Goal: Task Accomplishment & Management: Manage account settings

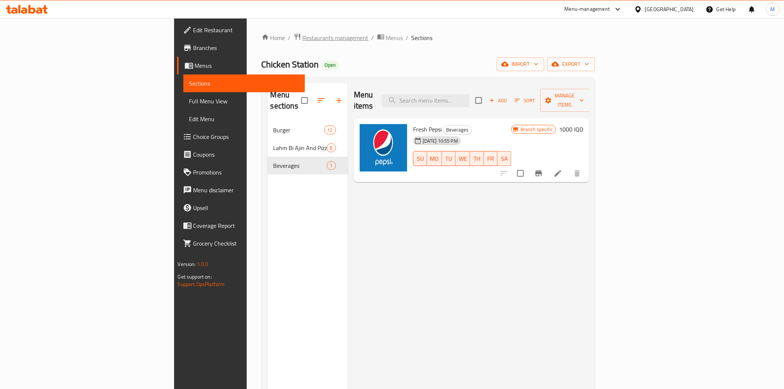
click at [303, 33] on span "Restaurants management" at bounding box center [336, 37] width 66 height 9
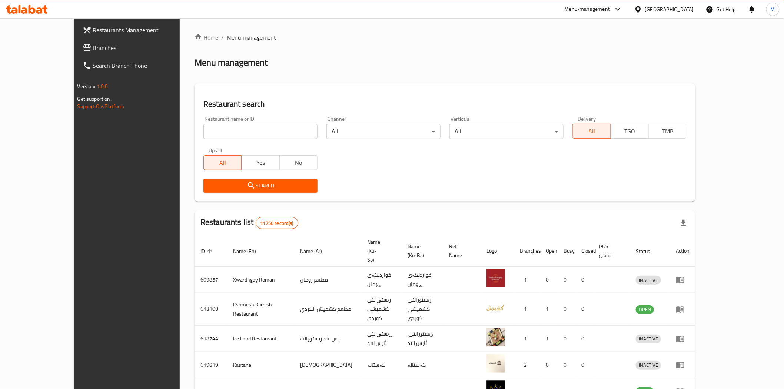
click at [231, 130] on input "search" at bounding box center [260, 131] width 114 height 15
type input "la burger"
click button "Search" at bounding box center [260, 186] width 114 height 14
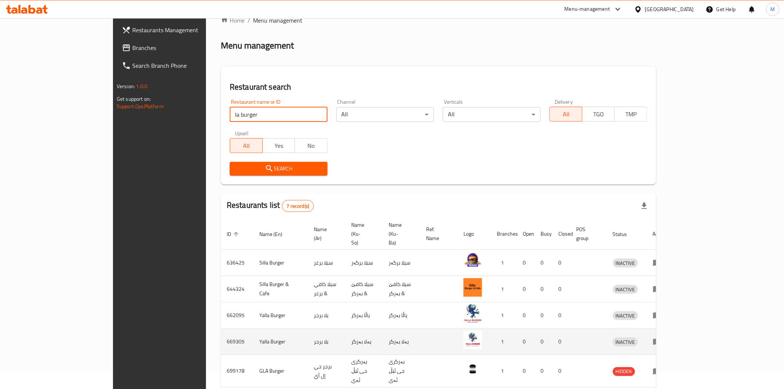
scroll to position [86, 0]
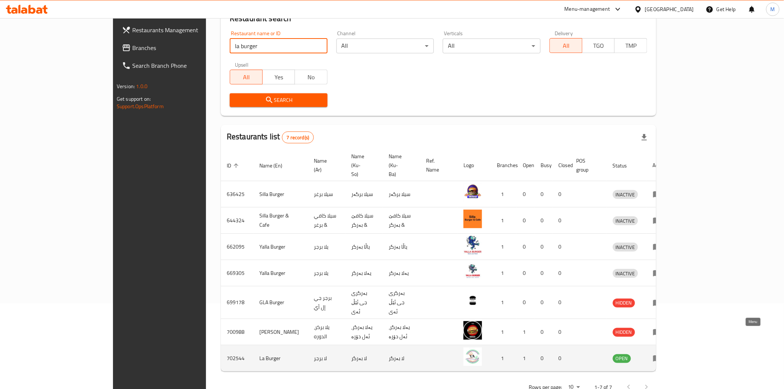
click at [661, 356] on icon "enhanced table" at bounding box center [657, 359] width 8 height 6
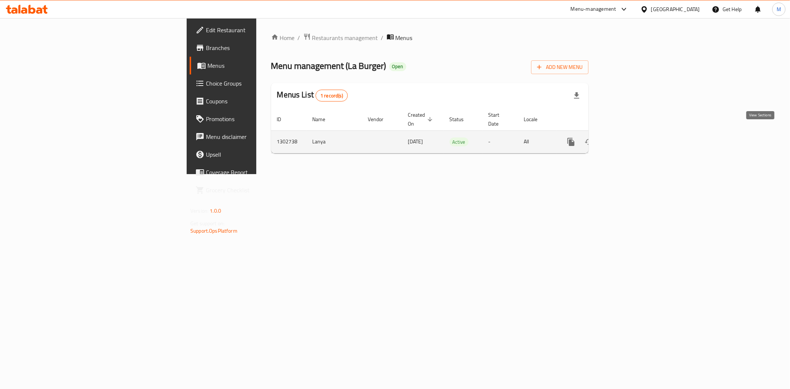
click at [629, 137] on icon "enhanced table" at bounding box center [624, 141] width 9 height 9
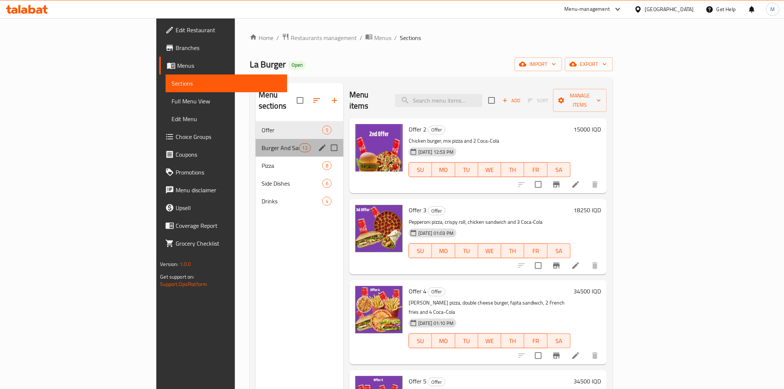
click at [256, 142] on div "Burger And Sandwich 12" at bounding box center [300, 148] width 88 height 18
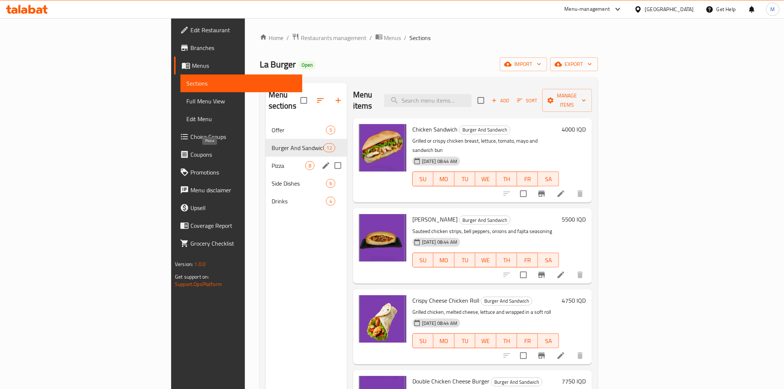
click at [272, 161] on span "Pizza" at bounding box center [289, 165] width 34 height 9
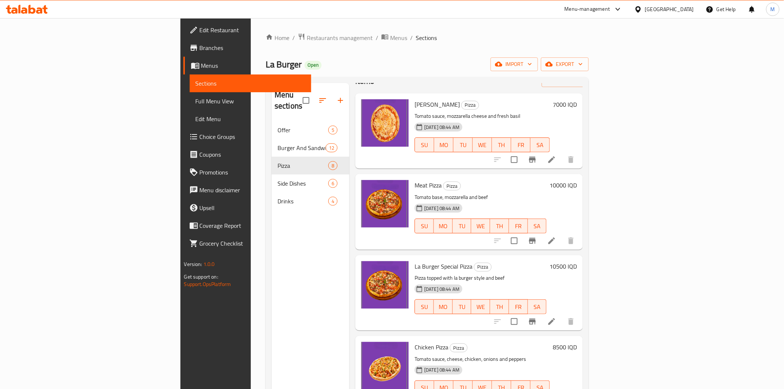
scroll to position [25, 0]
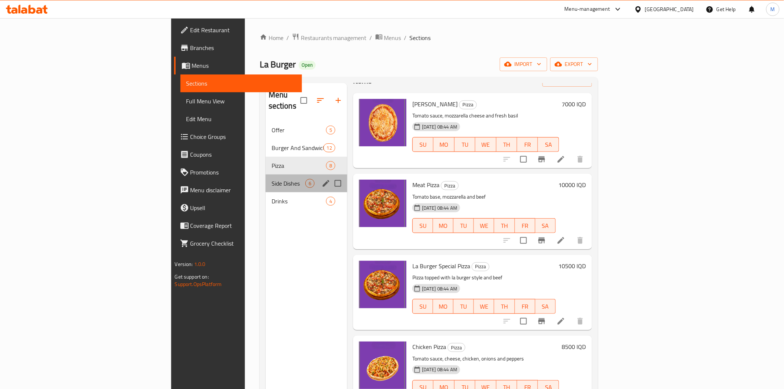
click at [266, 178] on div "Side Dishes 6" at bounding box center [306, 183] width 81 height 18
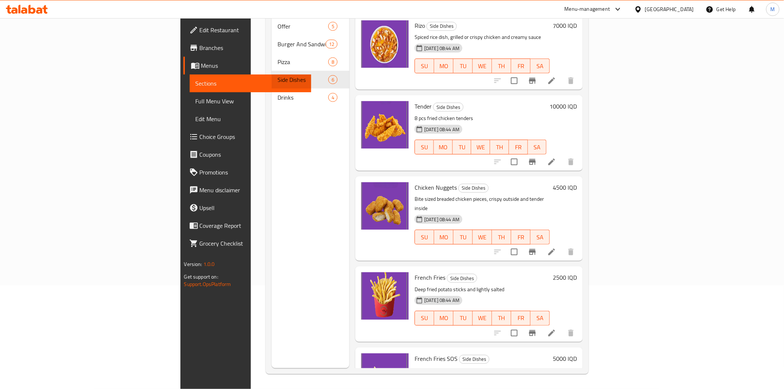
scroll to position [52, 0]
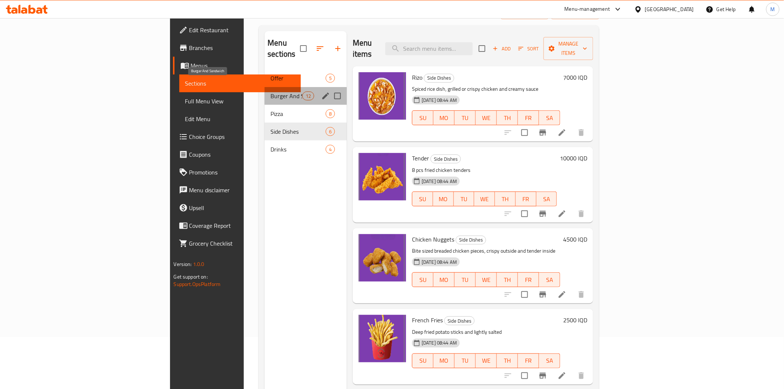
click at [270, 91] on span "Burger And Sandwich" at bounding box center [285, 95] width 31 height 9
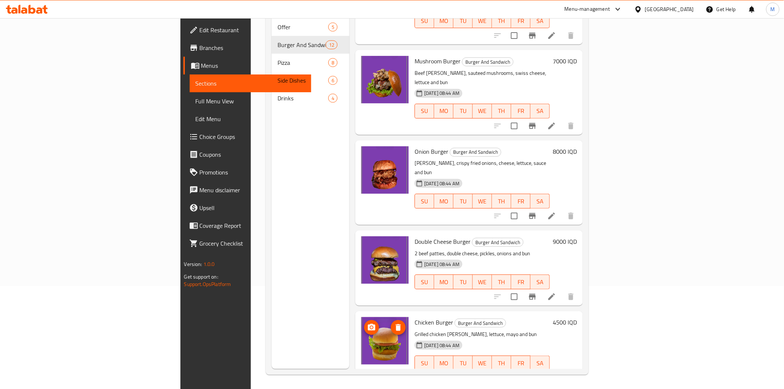
scroll to position [600, 0]
